Goal: Transaction & Acquisition: Obtain resource

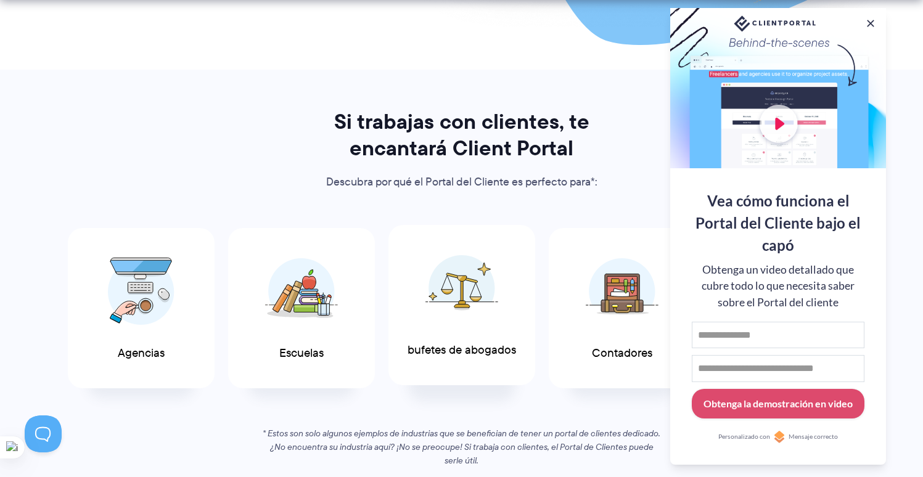
scroll to position [539, 0]
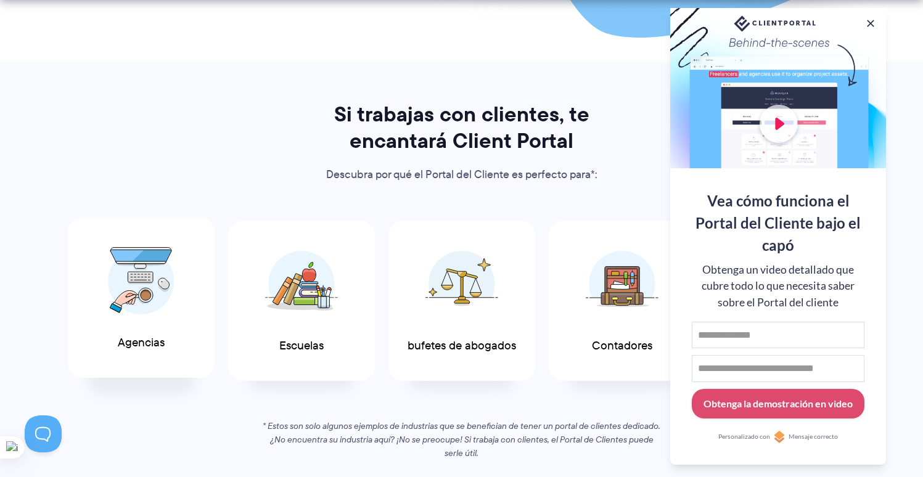
click at [149, 288] on img at bounding box center [141, 281] width 67 height 68
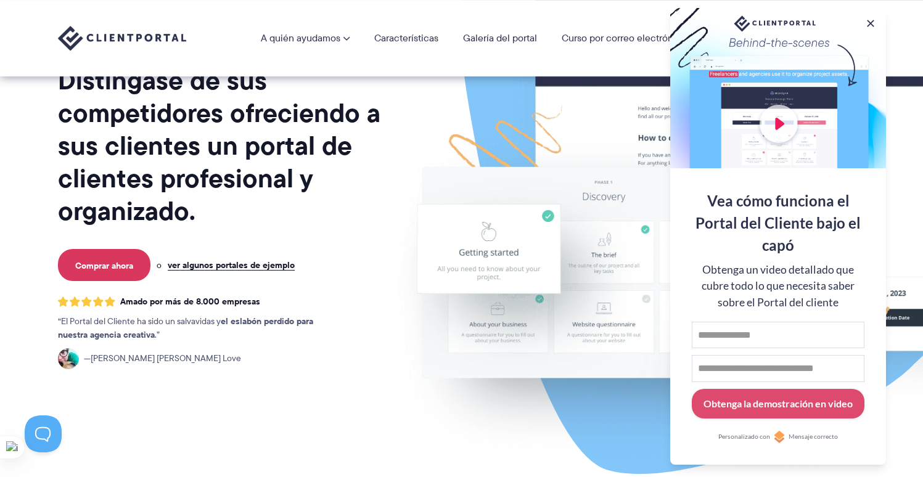
scroll to position [0, 0]
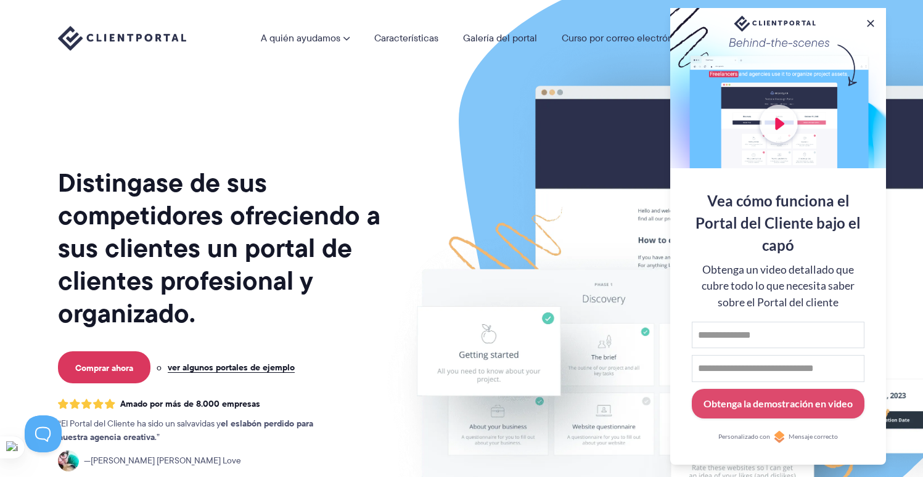
click at [781, 112] on div at bounding box center [778, 88] width 216 height 160
click at [781, 118] on div at bounding box center [778, 88] width 216 height 160
click at [763, 324] on input "Nombre de pila" at bounding box center [778, 335] width 173 height 27
type input "***"
click at [802, 363] on input "Dirección de correo electrónico" at bounding box center [778, 368] width 173 height 27
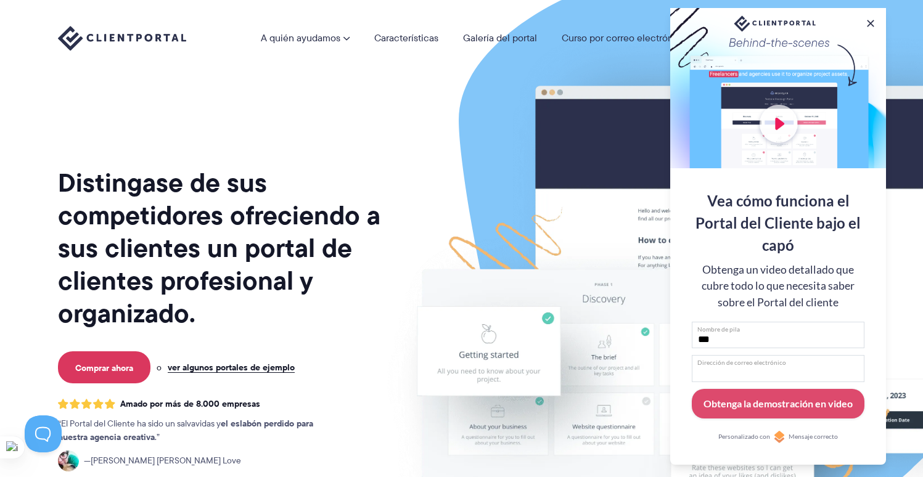
type input "**********"
click at [778, 402] on font "Obtenga la demostración en video" at bounding box center [777, 404] width 149 height 12
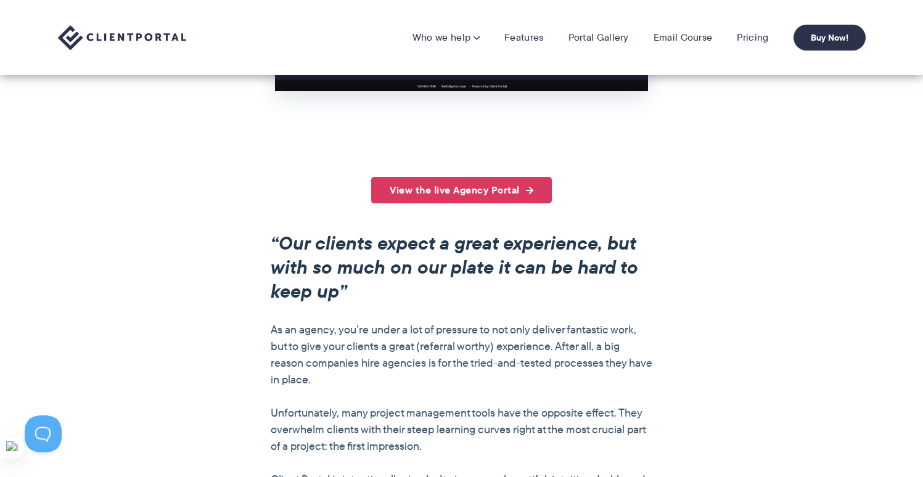
scroll to position [788, 0]
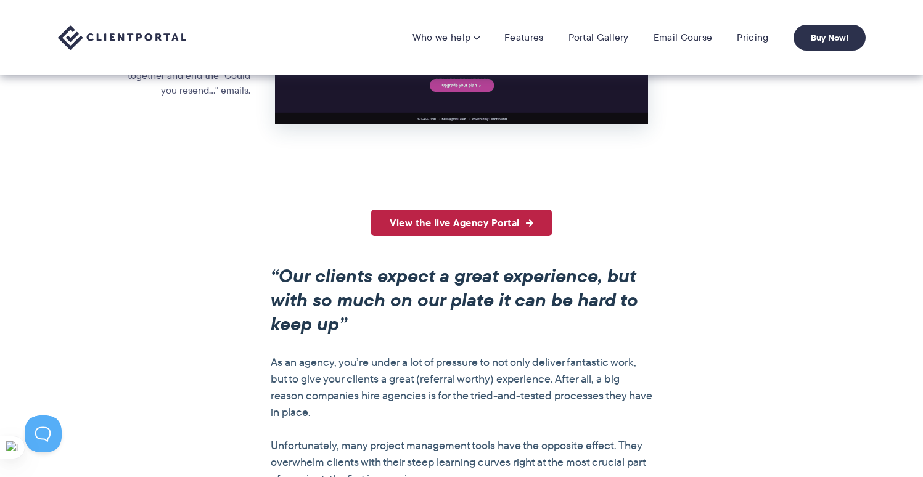
click at [464, 230] on link "View the live Agency Portal" at bounding box center [461, 223] width 181 height 27
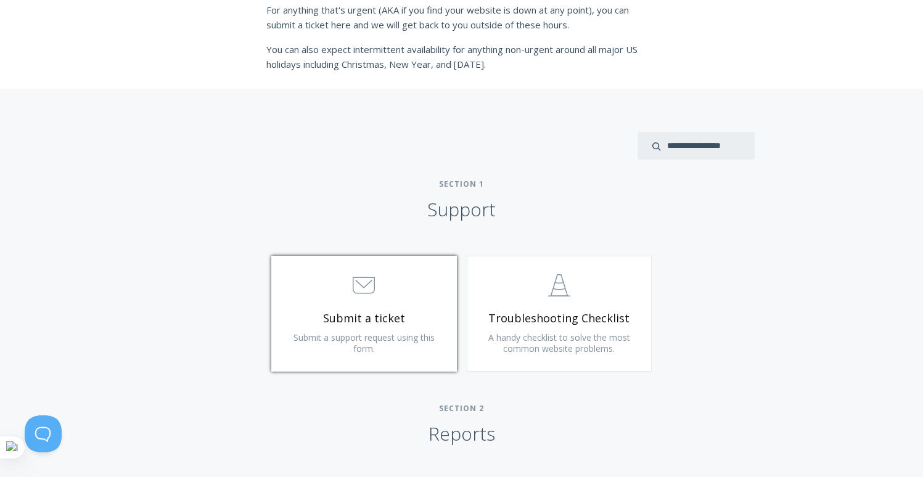
scroll to position [420, 0]
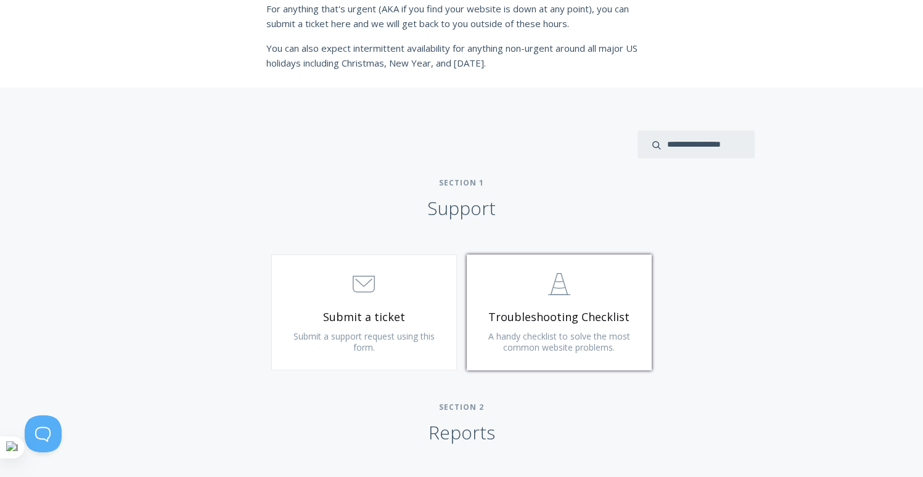
click at [586, 338] on span "A handy checklist to solve the most common website problems." at bounding box center [559, 341] width 142 height 23
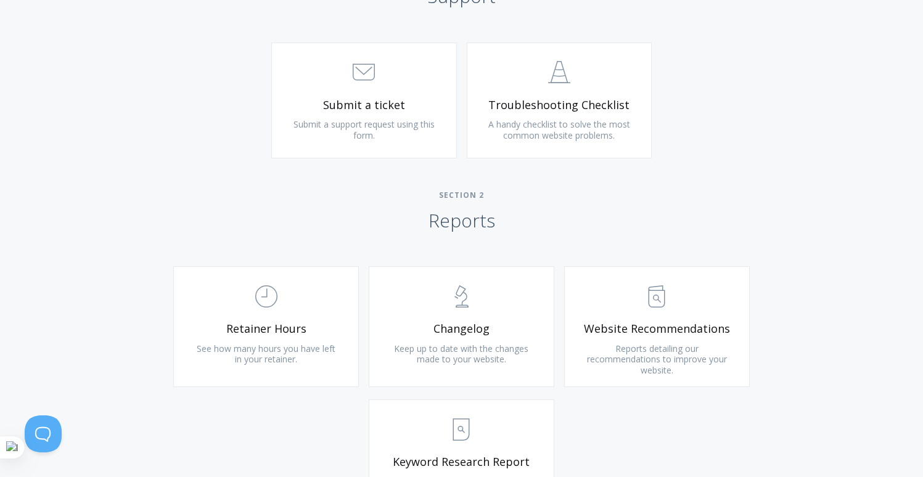
scroll to position [634, 0]
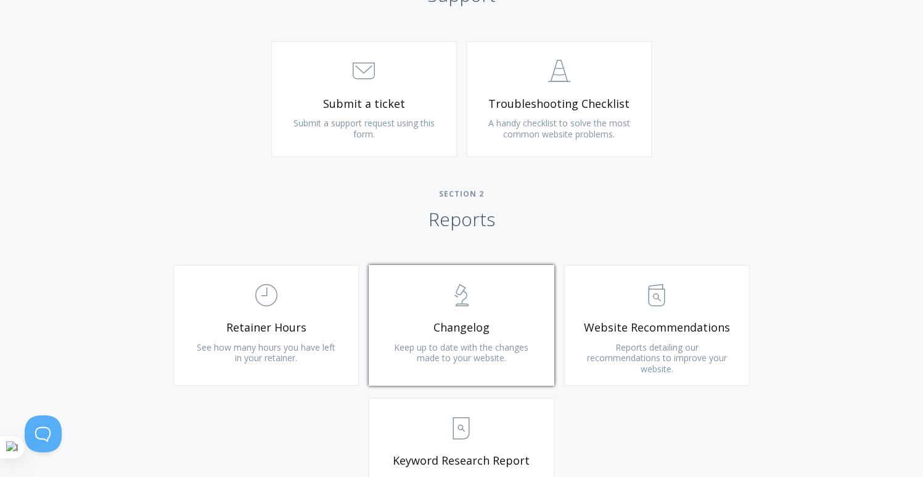
click at [469, 337] on link ".st0{fill:none;stroke:#000000;stroke-width:2;stroke-miterlimit:10;} Untitled-25…" at bounding box center [462, 325] width 186 height 121
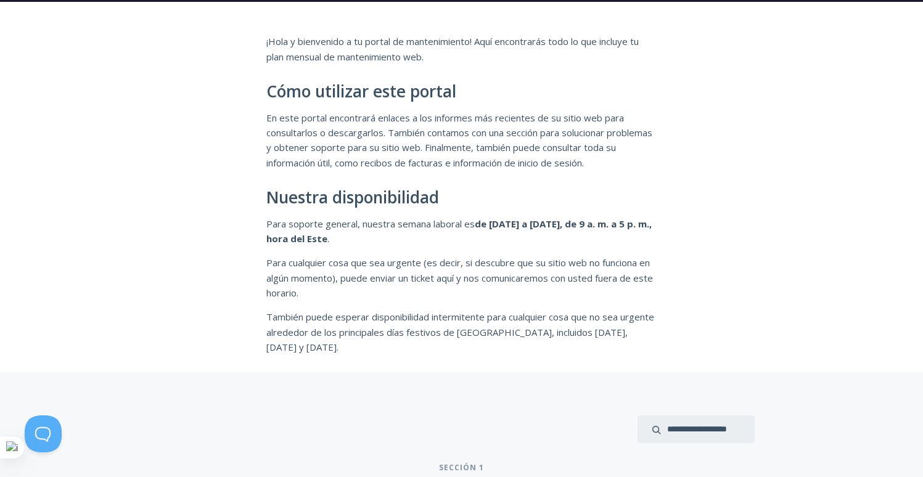
scroll to position [177, 0]
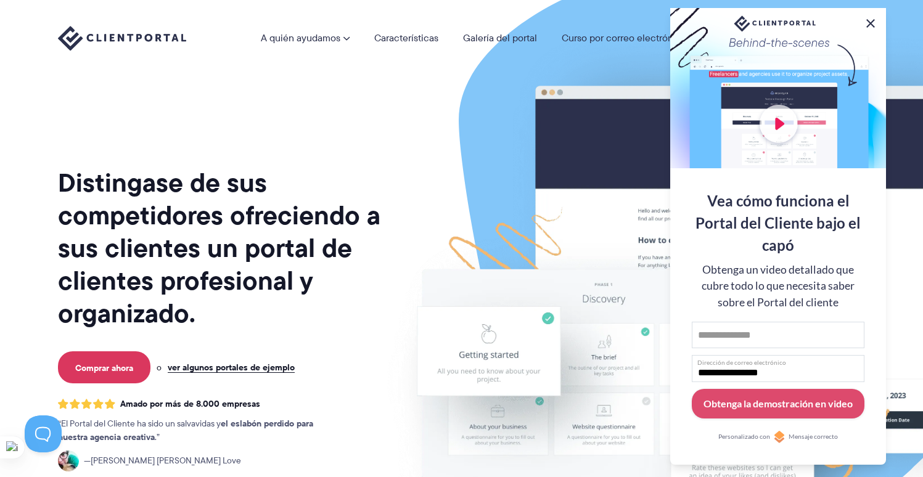
click at [874, 16] on button at bounding box center [870, 23] width 15 height 15
